Goal: Task Accomplishment & Management: Manage account settings

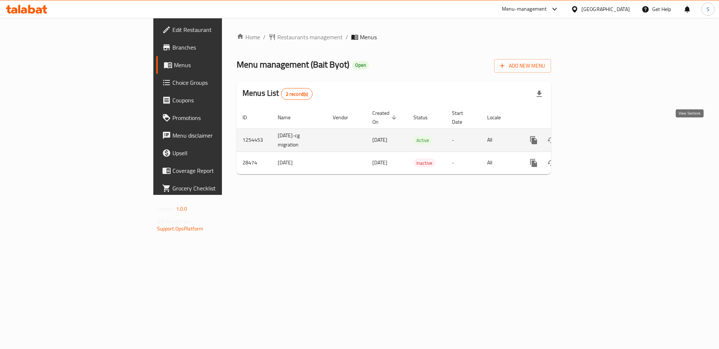
click at [591, 136] on icon "enhanced table" at bounding box center [586, 140] width 9 height 9
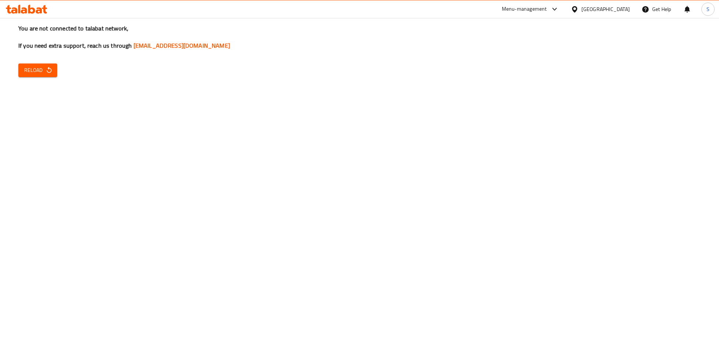
click at [39, 66] on span "Reload" at bounding box center [37, 70] width 27 height 9
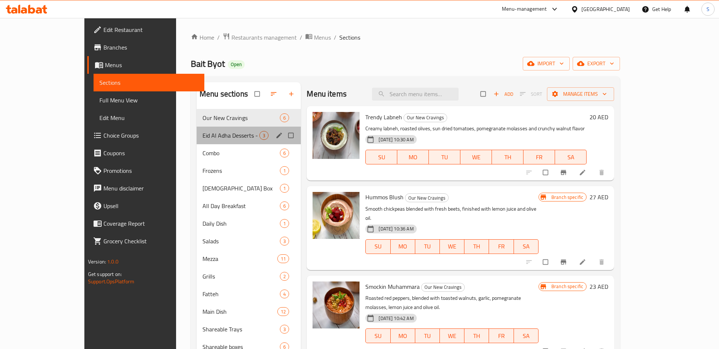
click at [197, 140] on div "Eid Al Adha Desserts - Combos 3" at bounding box center [249, 136] width 105 height 18
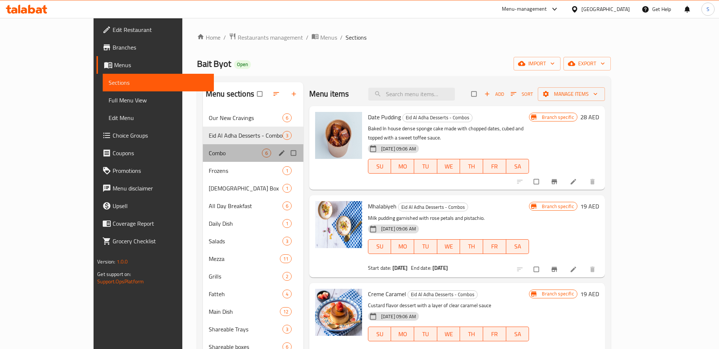
click at [203, 160] on div "Combo 6" at bounding box center [253, 153] width 100 height 18
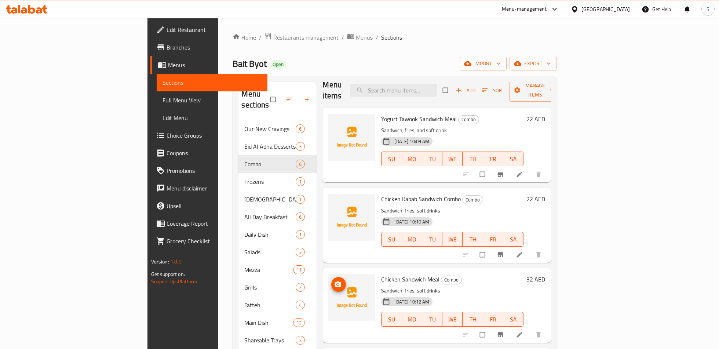
scroll to position [7, 0]
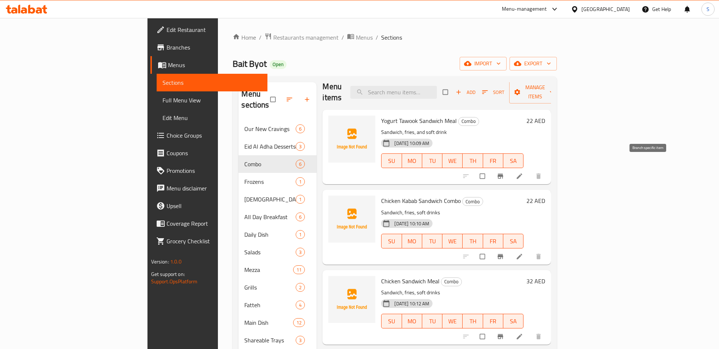
click at [503, 174] on icon "Branch-specific-item" at bounding box center [501, 176] width 6 height 5
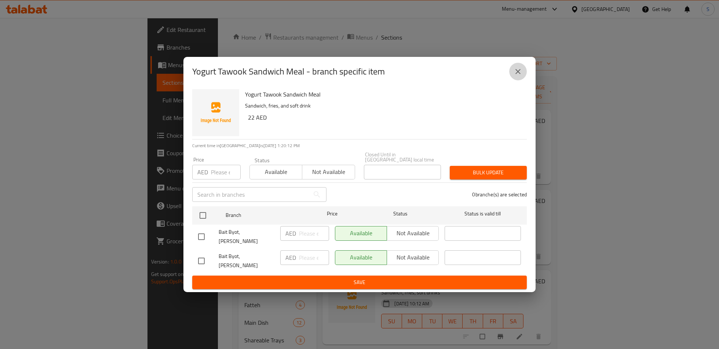
click at [511, 72] on button "close" at bounding box center [518, 72] width 18 height 18
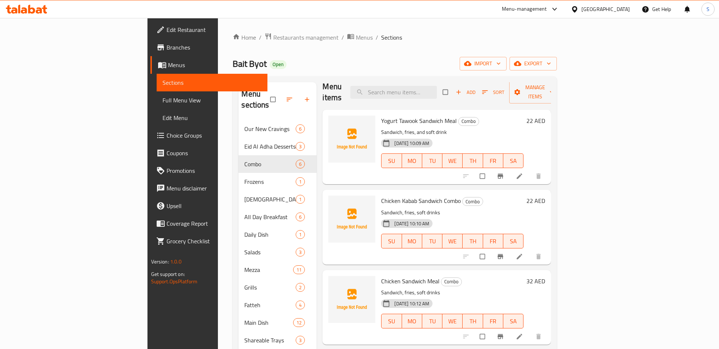
click at [523, 172] on icon at bounding box center [519, 175] width 7 height 7
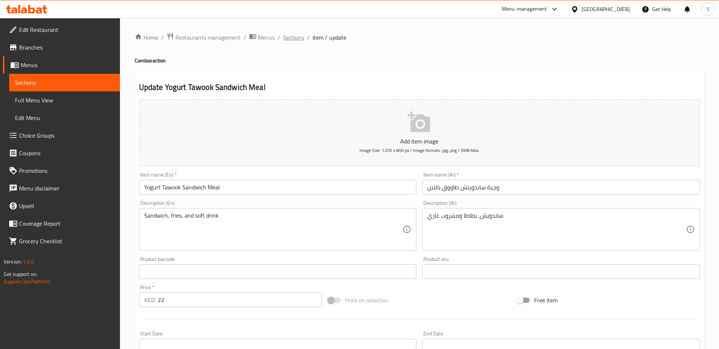
click at [288, 39] on span "Sections" at bounding box center [293, 37] width 21 height 9
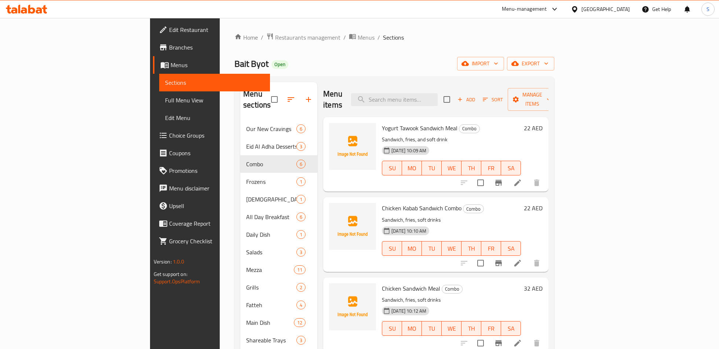
click at [503, 178] on icon "Branch-specific-item" at bounding box center [498, 182] width 9 height 9
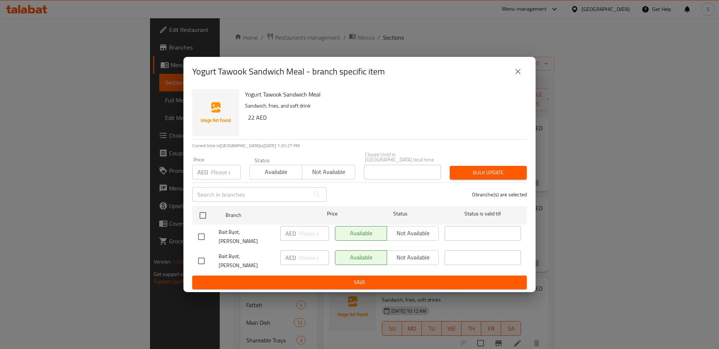
click at [521, 76] on icon "close" at bounding box center [517, 71] width 9 height 9
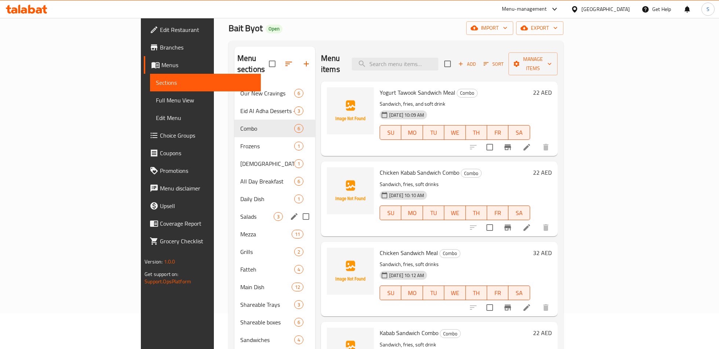
scroll to position [37, 0]
click at [234, 242] on div "Grills 2" at bounding box center [274, 251] width 81 height 18
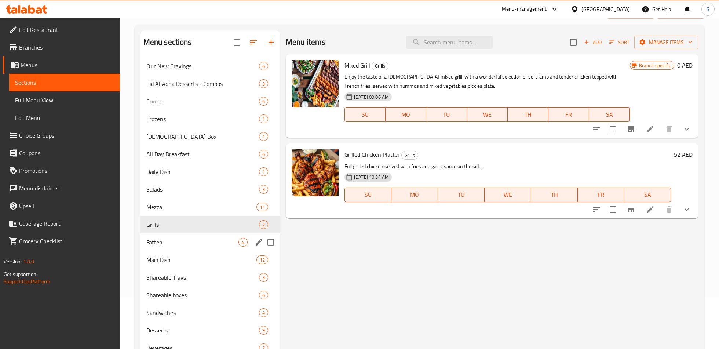
scroll to position [53, 0]
click at [198, 248] on div "Fatteh 4" at bounding box center [209, 241] width 139 height 18
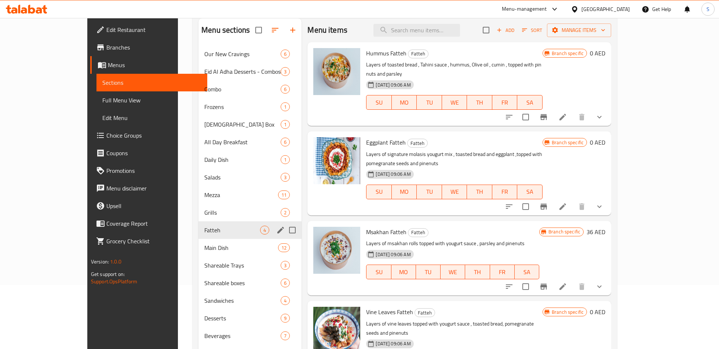
scroll to position [73, 0]
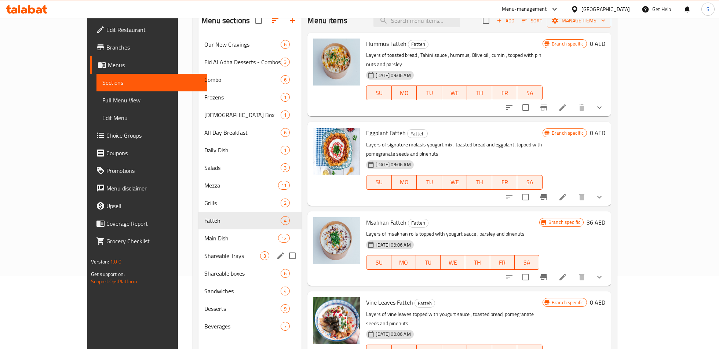
click at [198, 248] on div "Shareable Trays 3" at bounding box center [249, 256] width 103 height 18
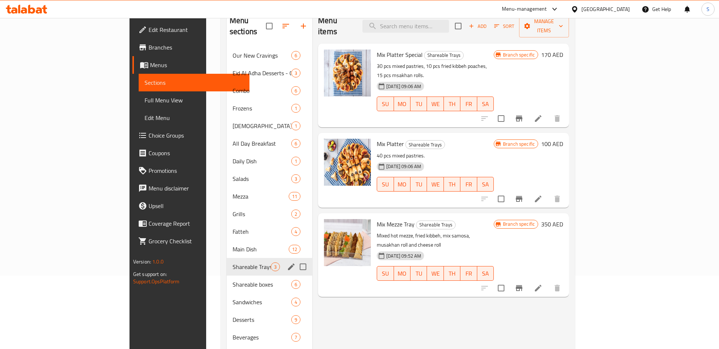
scroll to position [100, 0]
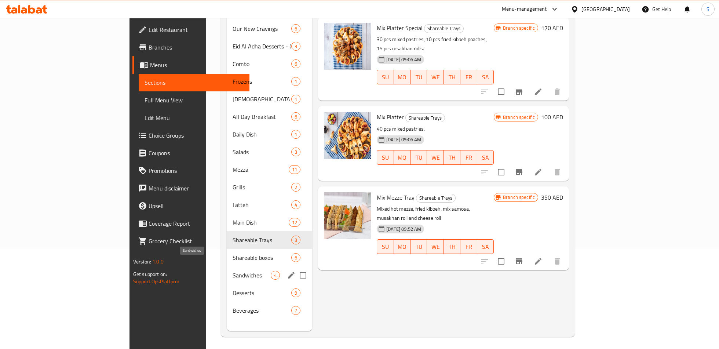
click at [232, 271] on span "Sandwiches" at bounding box center [251, 275] width 38 height 9
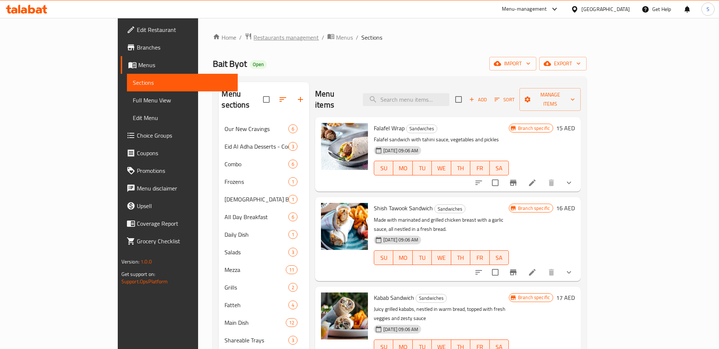
click at [253, 35] on span "Restaurants management" at bounding box center [285, 37] width 65 height 9
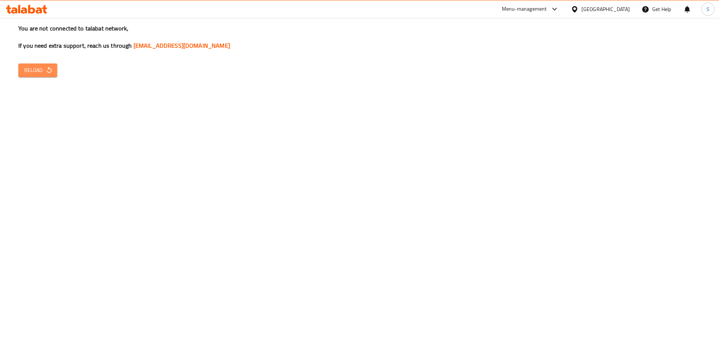
click at [37, 73] on span "Reload" at bounding box center [37, 70] width 27 height 9
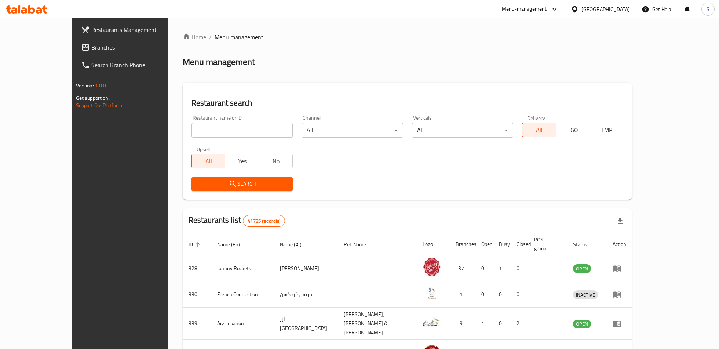
click at [201, 133] on input "search" at bounding box center [241, 130] width 101 height 15
click button "Search" at bounding box center [241, 184] width 101 height 14
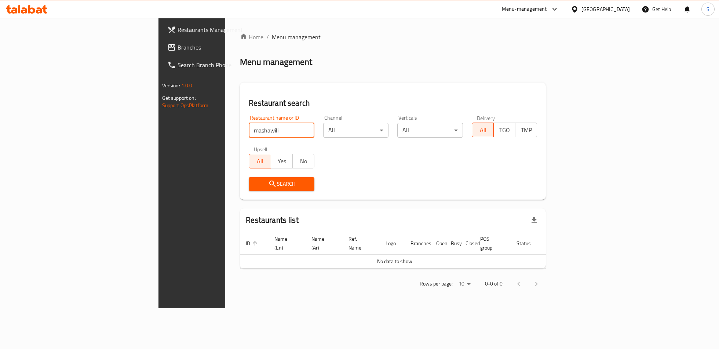
type input "mashawili"
click button "Search" at bounding box center [282, 184] width 66 height 14
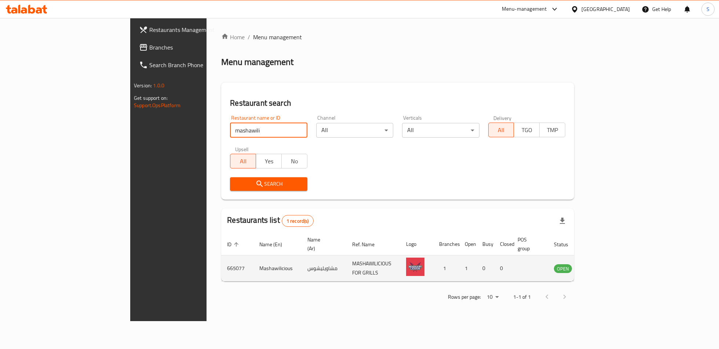
click at [586, 257] on td "OPEN" at bounding box center [567, 268] width 39 height 26
click at [601, 265] on icon "enhanced table" at bounding box center [597, 268] width 8 height 6
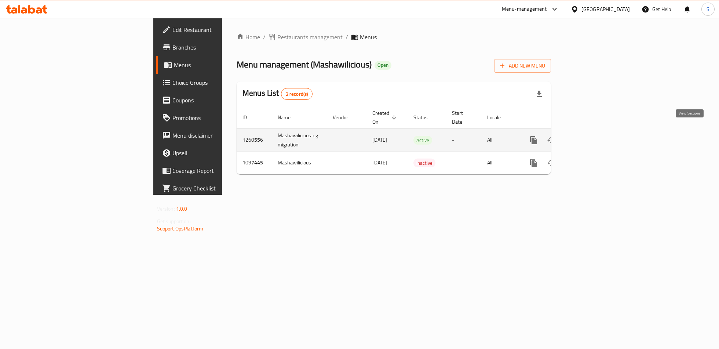
click at [591, 136] on icon "enhanced table" at bounding box center [586, 140] width 9 height 9
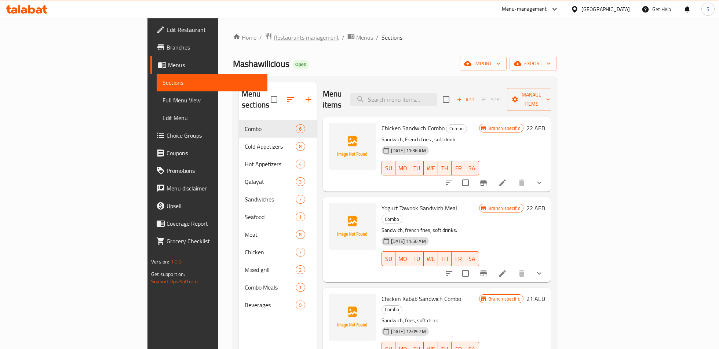
click at [274, 37] on span "Restaurants management" at bounding box center [306, 37] width 65 height 9
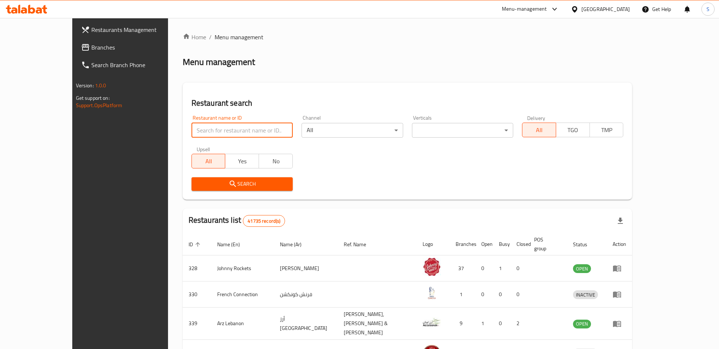
click at [210, 124] on input "search" at bounding box center [241, 130] width 101 height 15
type input "enab toot"
click button "Search" at bounding box center [241, 184] width 101 height 14
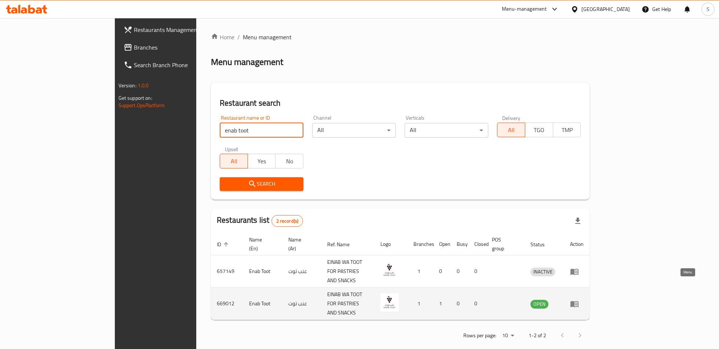
click at [578, 301] on icon "enhanced table" at bounding box center [574, 304] width 8 height 6
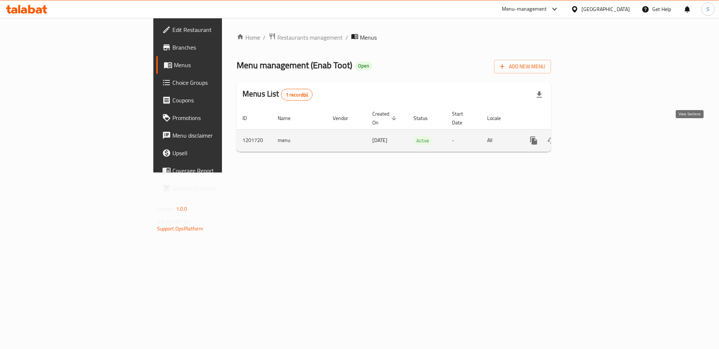
click at [591, 136] on icon "enhanced table" at bounding box center [586, 140] width 9 height 9
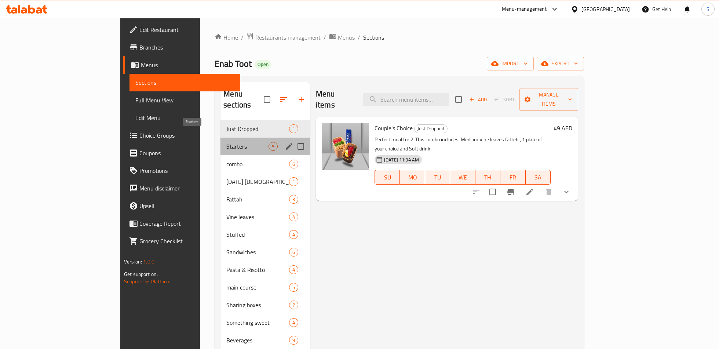
click at [226, 142] on span "Starters" at bounding box center [247, 146] width 42 height 9
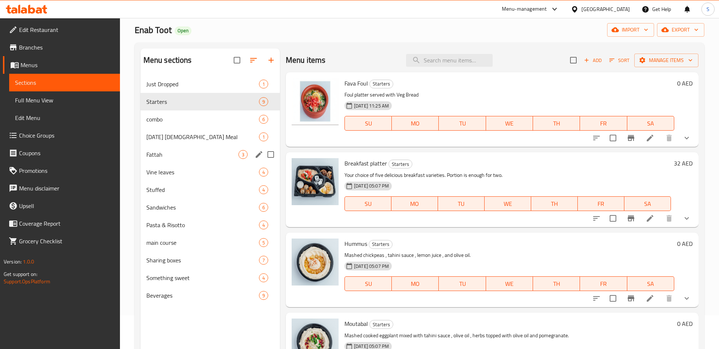
scroll to position [35, 0]
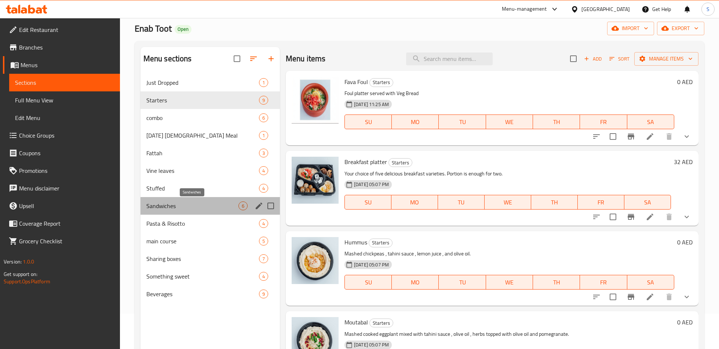
click at [180, 208] on span "Sandwiches" at bounding box center [192, 205] width 92 height 9
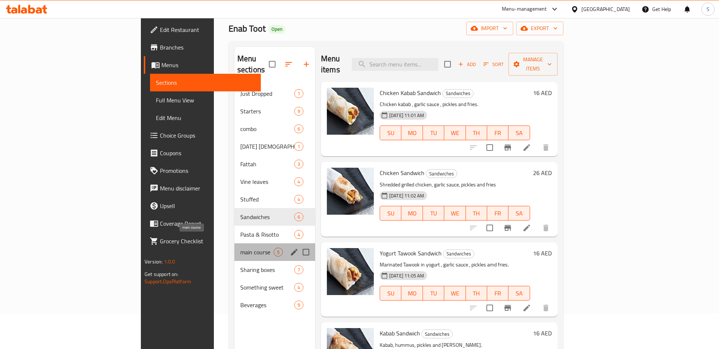
click at [240, 248] on span "main course" at bounding box center [256, 252] width 33 height 9
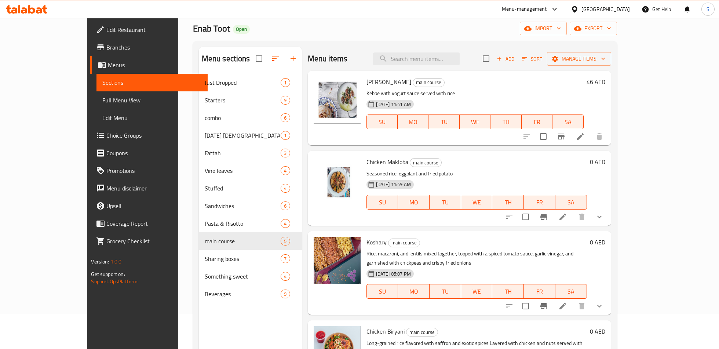
click at [90, 55] on link "Branches" at bounding box center [148, 48] width 117 height 18
